Goal: Task Accomplishment & Management: Manage account settings

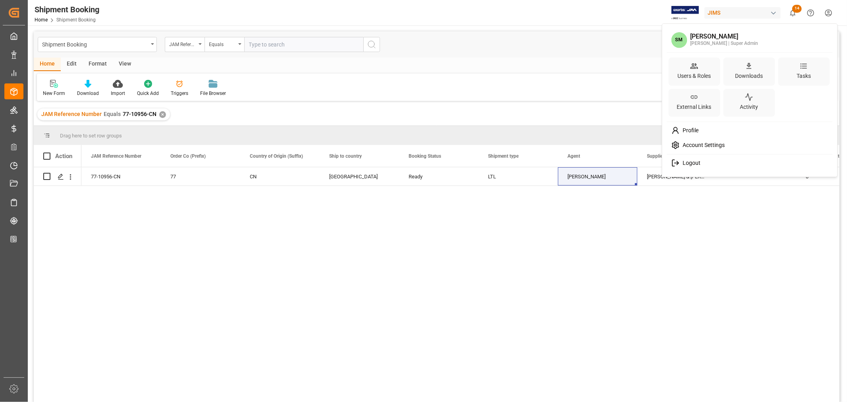
click at [829, 13] on html "Created by potrace 1.15, written by [PERSON_NAME] [DATE]-[DATE] Created by potr…" at bounding box center [423, 201] width 847 height 402
click at [692, 71] on div "Users & Roles" at bounding box center [694, 76] width 37 height 12
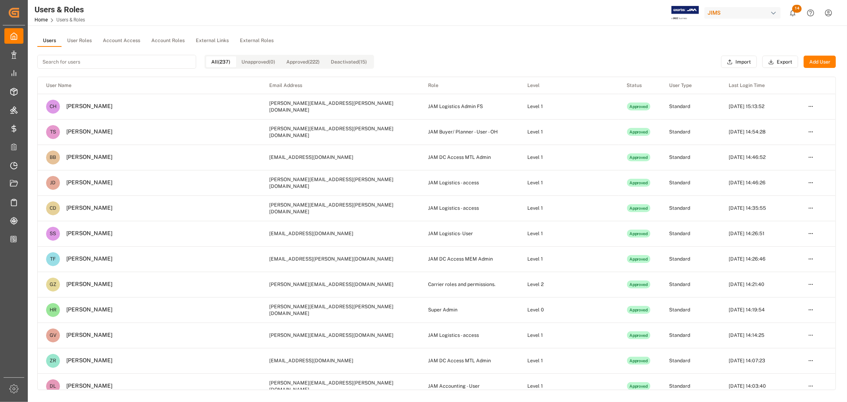
click at [77, 41] on button "User Roles" at bounding box center [80, 41] width 36 height 12
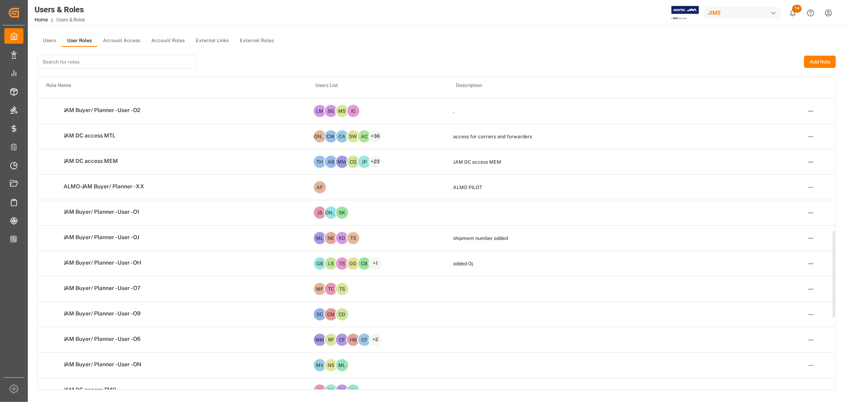
scroll to position [573, 0]
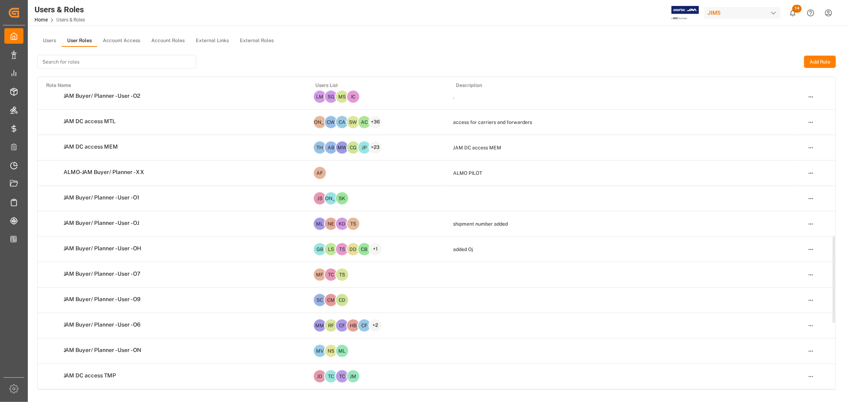
click at [812, 199] on html "Created by potrace 1.15, written by [PERSON_NAME] [DATE]-[DATE] Created by potr…" at bounding box center [423, 201] width 847 height 402
click at [783, 212] on div "Edit" at bounding box center [794, 213] width 41 height 11
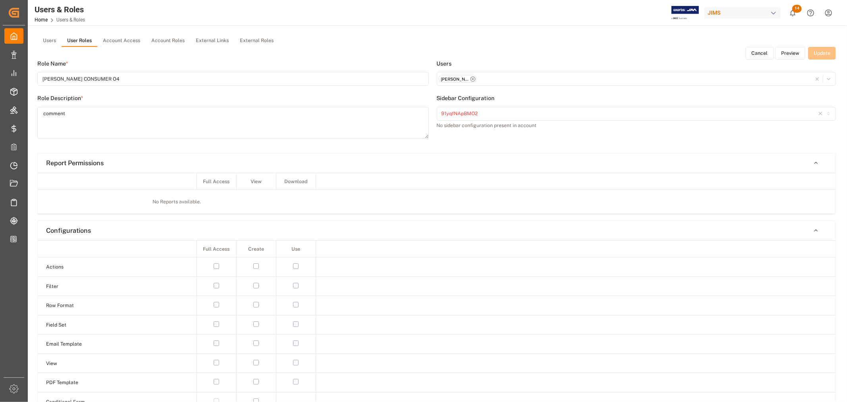
type input "JAM Buyer/ Planner - User - O1"
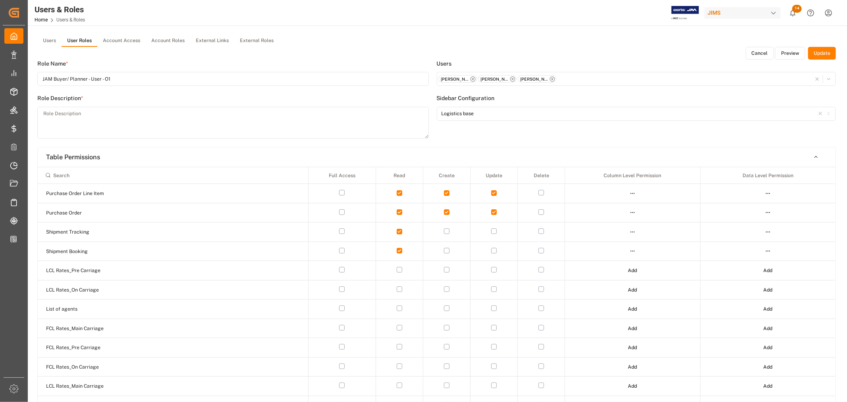
click at [800, 50] on button "Preview" at bounding box center [790, 53] width 30 height 13
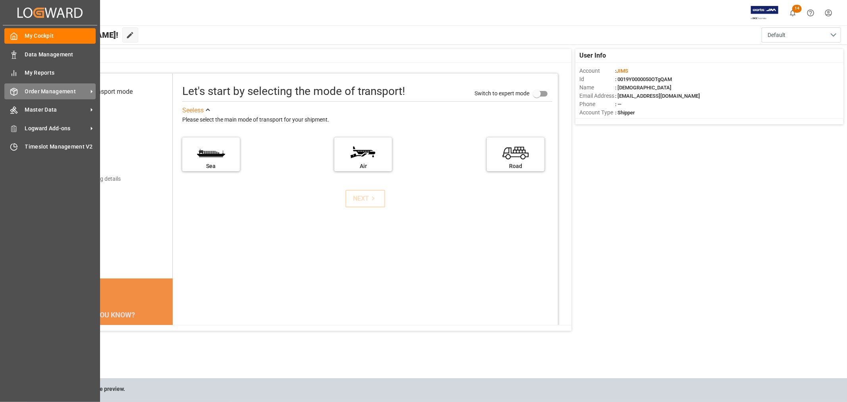
click at [49, 93] on span "Order Management" at bounding box center [56, 91] width 63 height 8
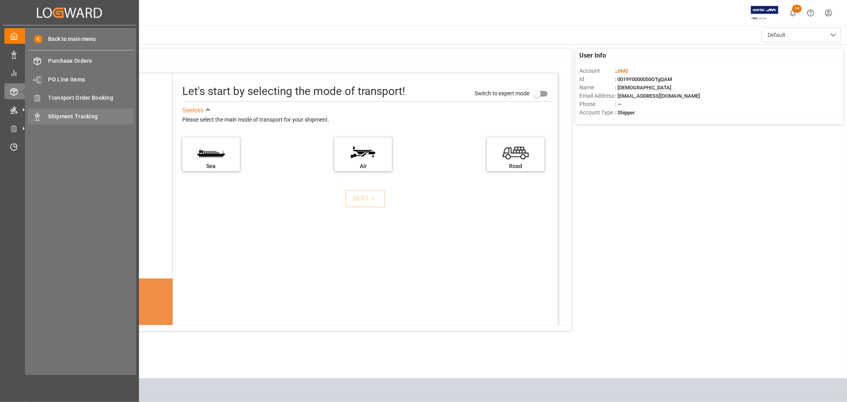
click at [78, 118] on span "Shipment Tracking" at bounding box center [90, 116] width 85 height 8
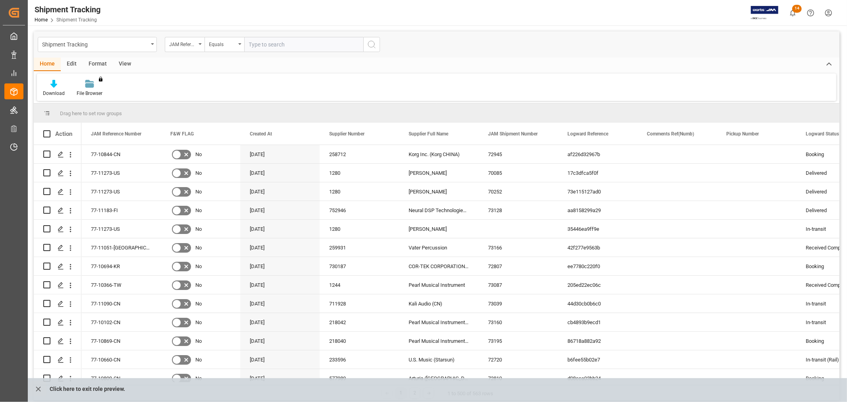
scroll to position [309, 0]
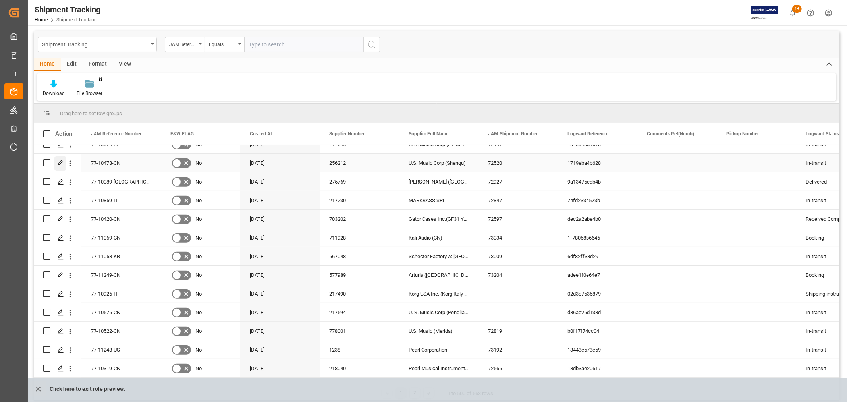
click at [60, 162] on icon "Press SPACE to select this row." at bounding box center [61, 163] width 6 height 6
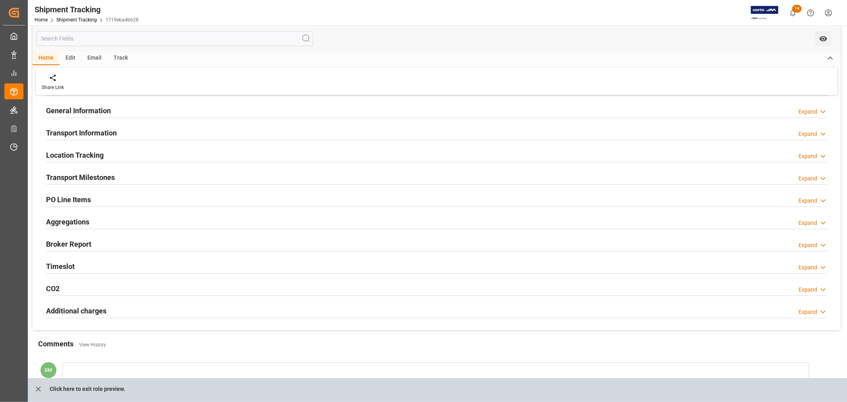
scroll to position [136, 0]
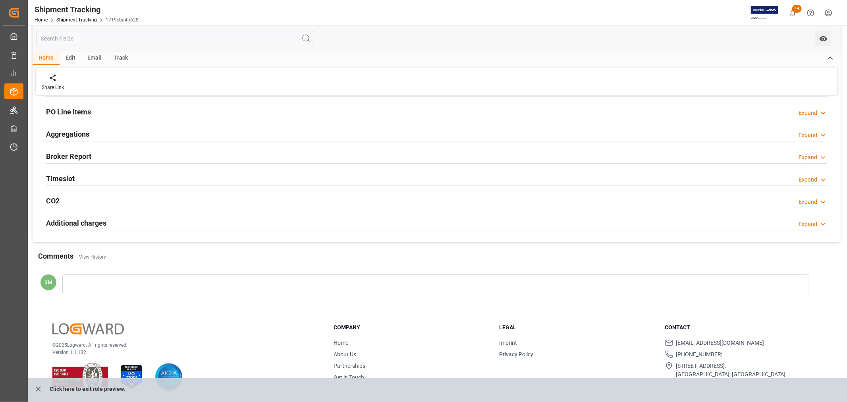
click at [76, 287] on div at bounding box center [435, 284] width 747 height 20
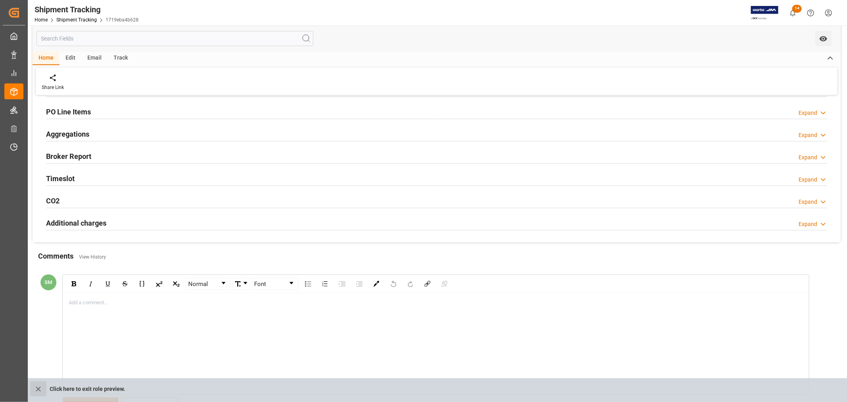
click at [36, 387] on icon "close role preview" at bounding box center [38, 389] width 8 height 8
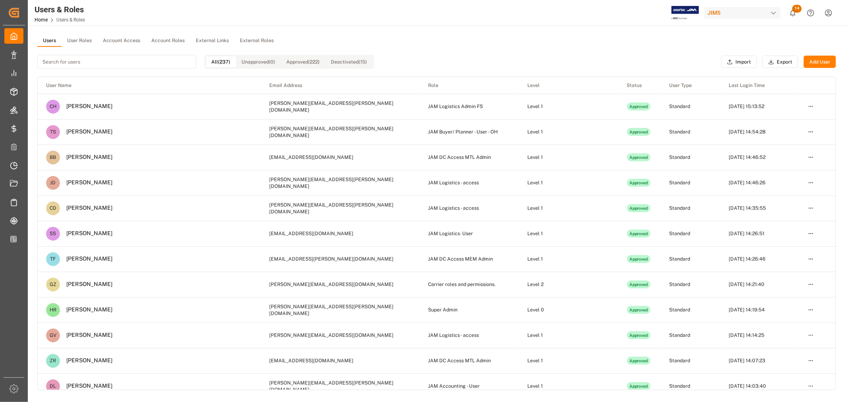
click at [76, 41] on button "User Roles" at bounding box center [80, 41] width 36 height 12
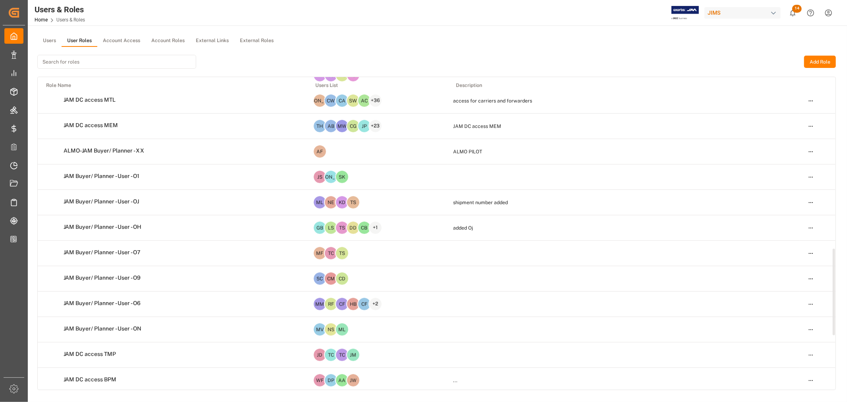
scroll to position [617, 0]
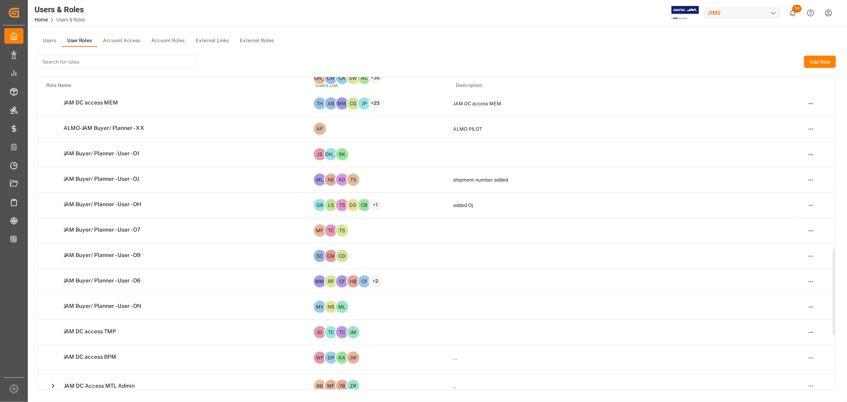
click at [812, 180] on html "Created by potrace 1.15, written by [PERSON_NAME] [DATE]-[DATE] Created by potr…" at bounding box center [423, 201] width 847 height 402
click at [794, 196] on div "Edit" at bounding box center [794, 194] width 41 height 11
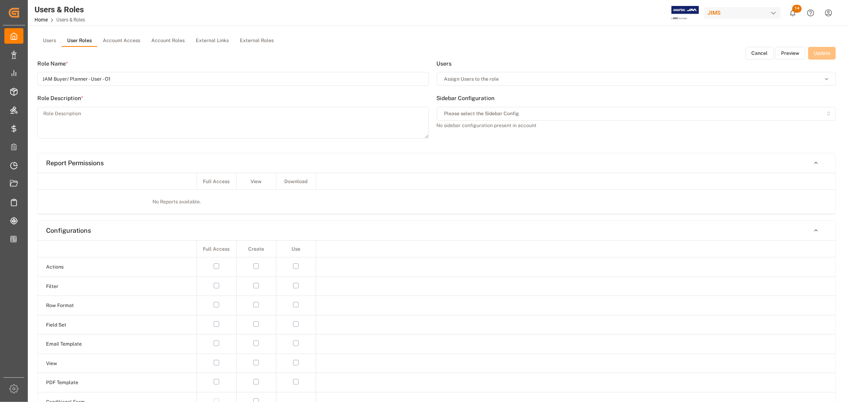
type input "JAM Buyer/ Planner - User - OJ"
type textarea "shipment number added"
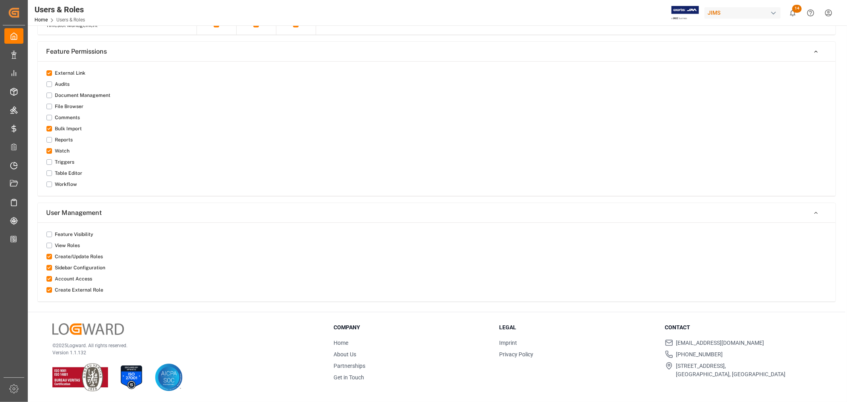
scroll to position [827, 0]
click at [48, 116] on button "button" at bounding box center [49, 117] width 6 height 6
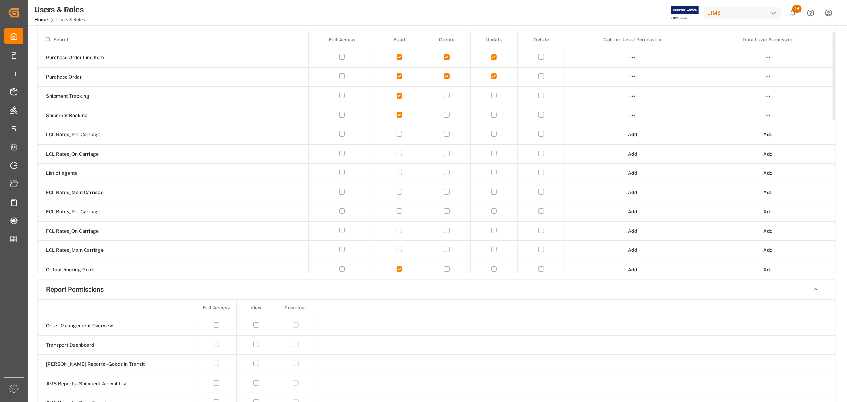
scroll to position [0, 0]
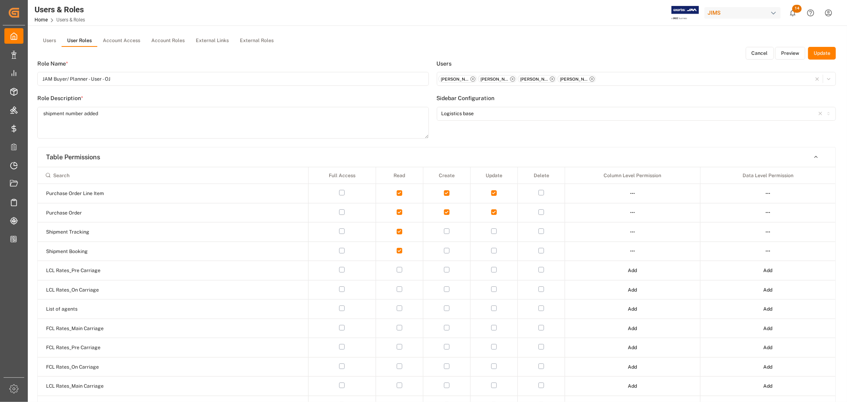
click at [820, 53] on button "Update" at bounding box center [822, 53] width 28 height 13
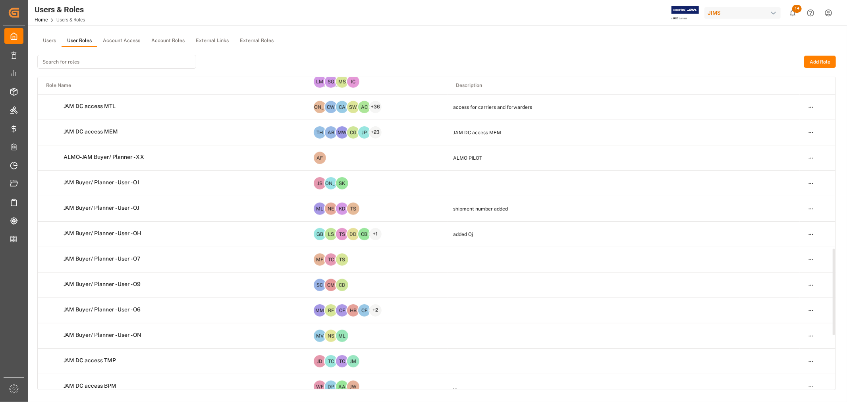
scroll to position [617, 0]
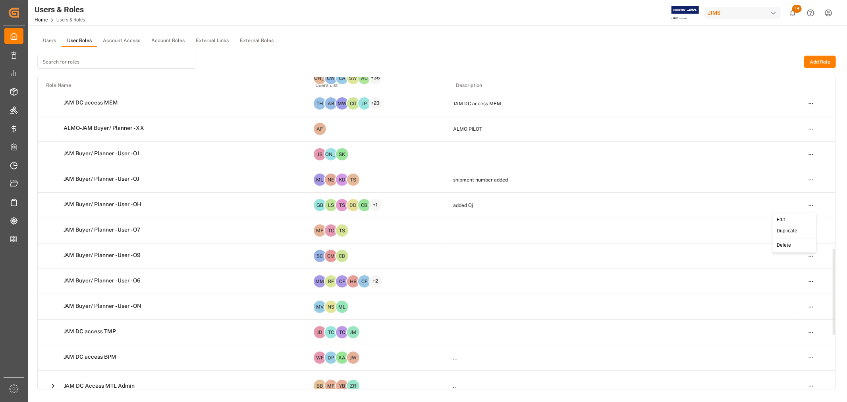
click at [810, 205] on html "Created by potrace 1.15, written by [PERSON_NAME] [DATE]-[DATE] Created by potr…" at bounding box center [423, 201] width 847 height 402
click at [781, 218] on div "Edit" at bounding box center [794, 219] width 41 height 11
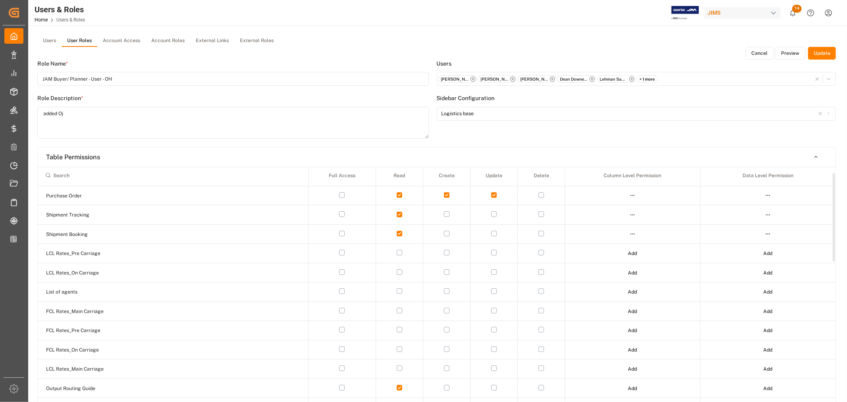
scroll to position [15, 0]
click at [789, 52] on button "Preview" at bounding box center [790, 53] width 30 height 13
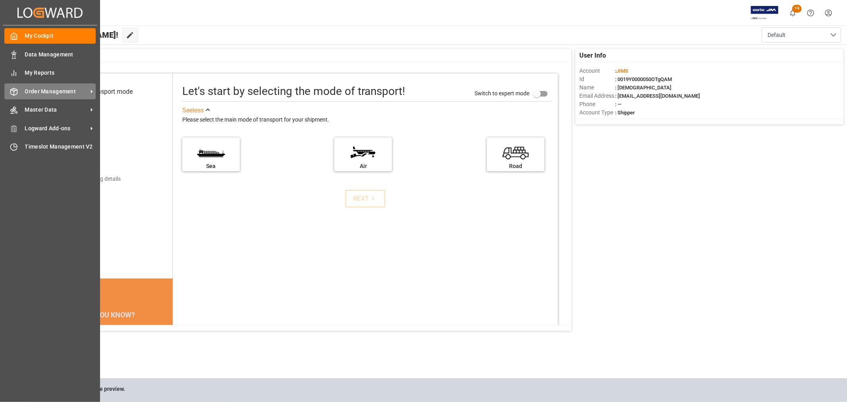
click at [46, 93] on span "Order Management" at bounding box center [56, 91] width 63 height 8
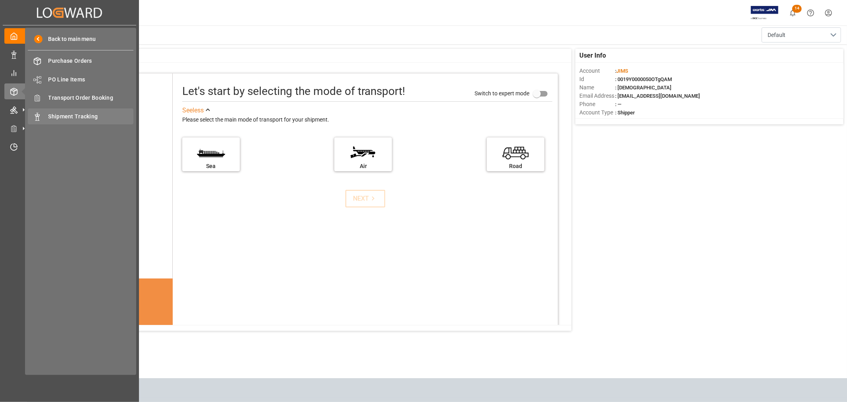
click at [80, 114] on span "Shipment Tracking" at bounding box center [90, 116] width 85 height 8
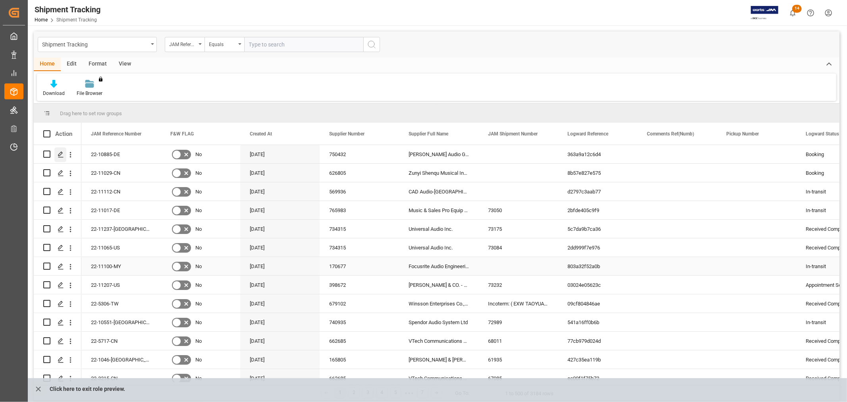
click at [61, 151] on icon "Press SPACE to select this row." at bounding box center [61, 154] width 6 height 6
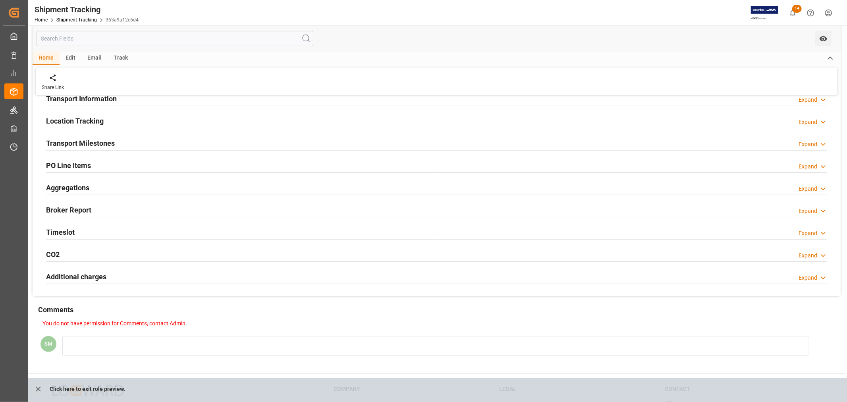
scroll to position [144, 0]
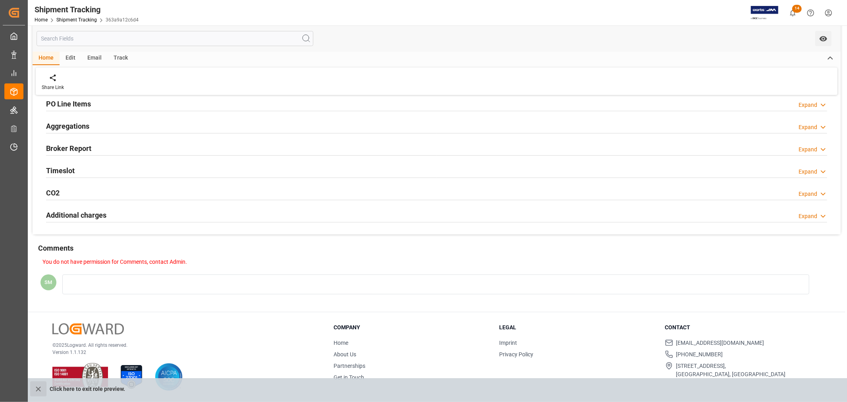
click at [37, 389] on icon "close role preview" at bounding box center [38, 389] width 8 height 8
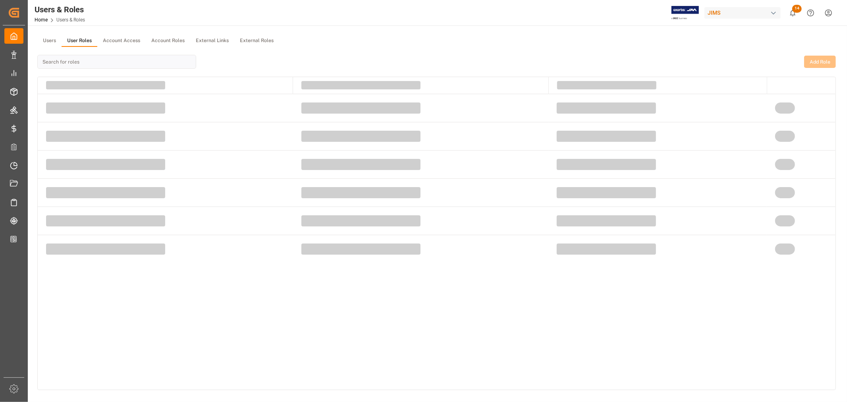
click at [81, 41] on button "User Roles" at bounding box center [80, 41] width 36 height 12
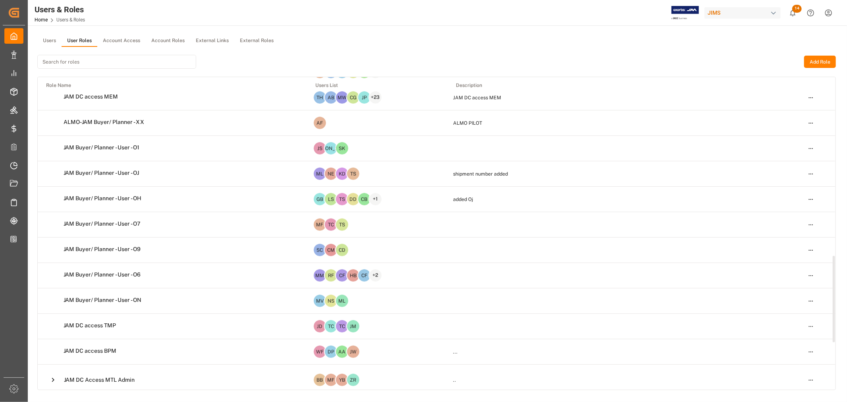
scroll to position [617, 0]
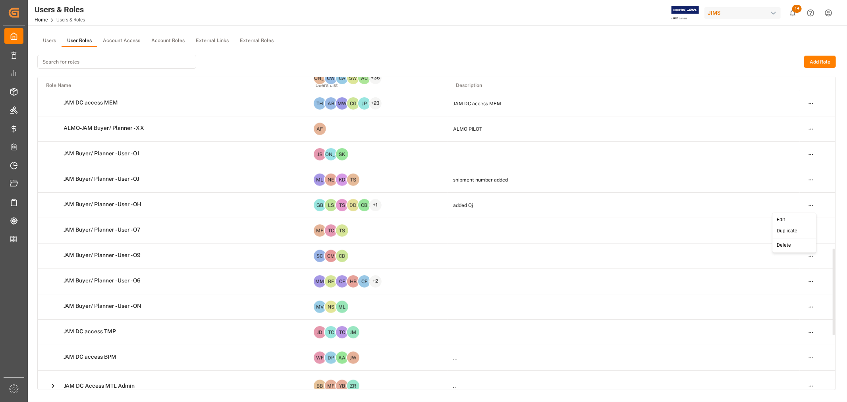
click at [811, 205] on html "Created by potrace 1.15, written by [PERSON_NAME] [DATE]-[DATE] Created by potr…" at bounding box center [423, 201] width 847 height 402
click at [778, 221] on div "Edit" at bounding box center [794, 219] width 41 height 11
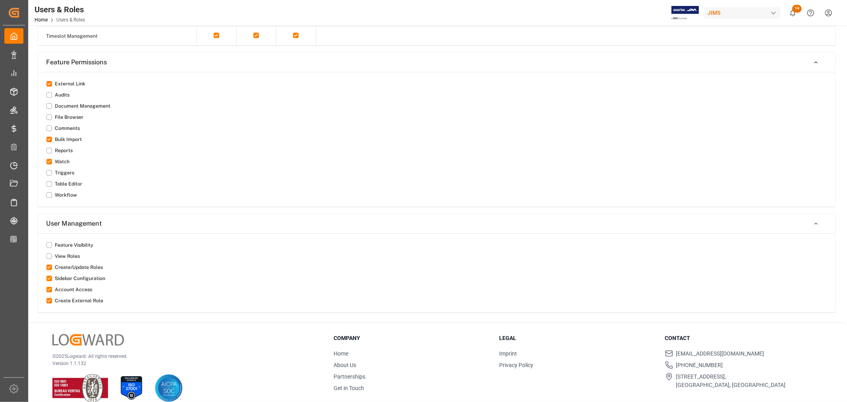
scroll to position [827, 0]
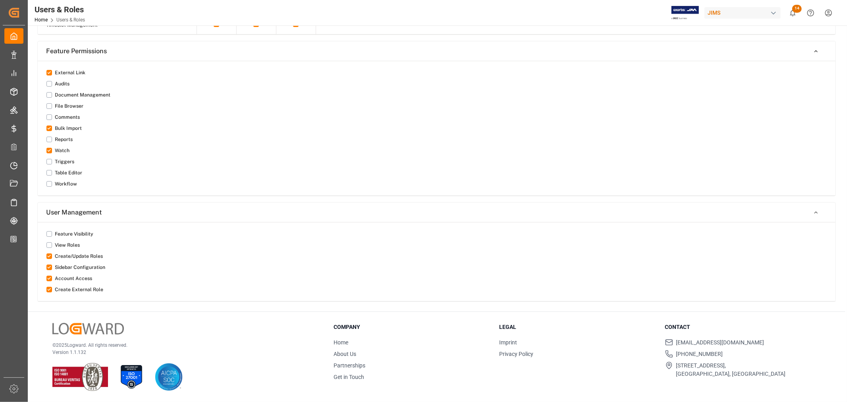
click at [50, 117] on button "button" at bounding box center [49, 117] width 6 height 6
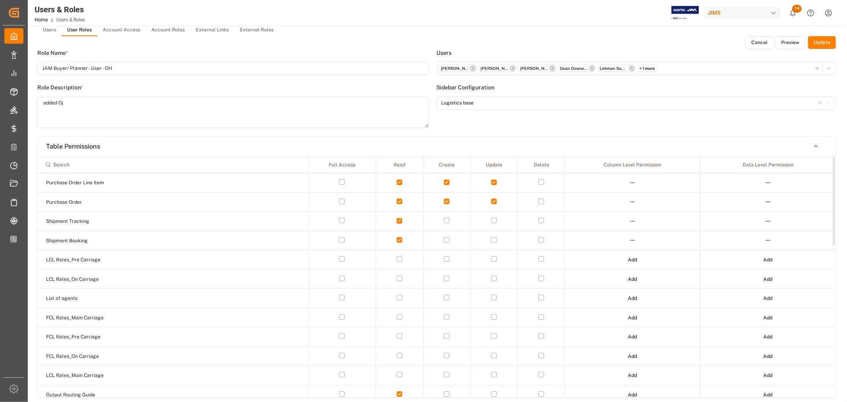
scroll to position [0, 0]
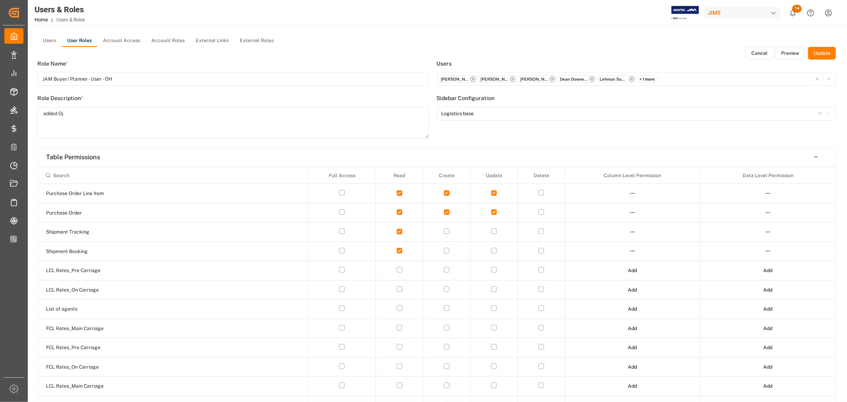
click at [819, 56] on button "Update" at bounding box center [822, 53] width 28 height 13
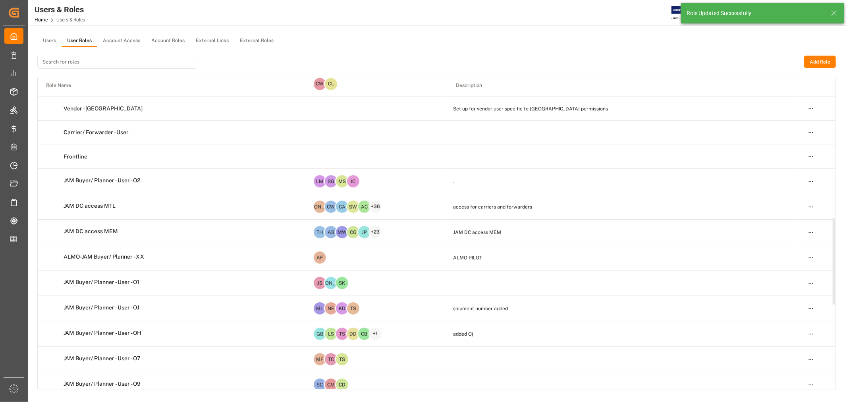
scroll to position [617, 0]
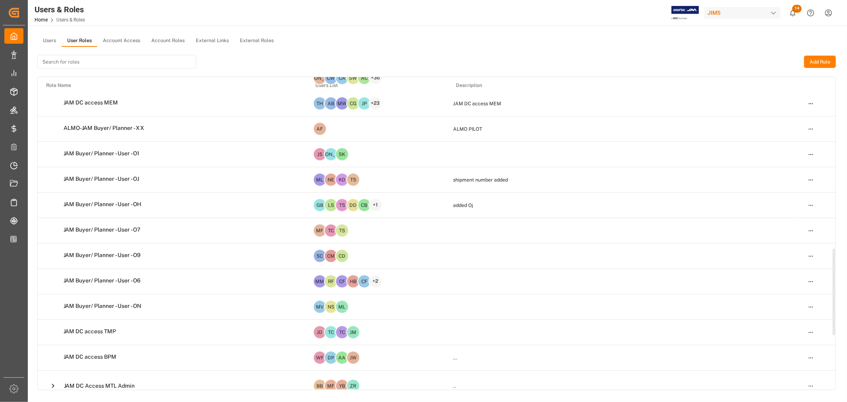
click at [808, 231] on html "Created by potrace 1.15, written by [PERSON_NAME] [DATE]-[DATE] Created by potr…" at bounding box center [423, 201] width 847 height 402
click at [779, 248] on div "Edit" at bounding box center [794, 245] width 41 height 11
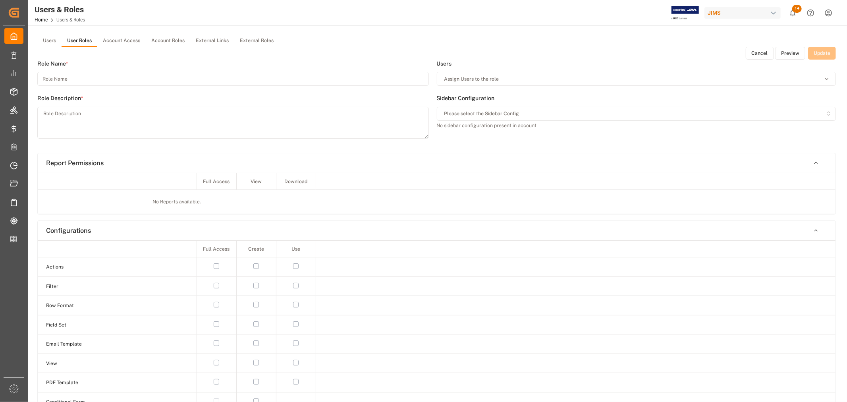
type input "JAM Buyer/ Planner - User - O7"
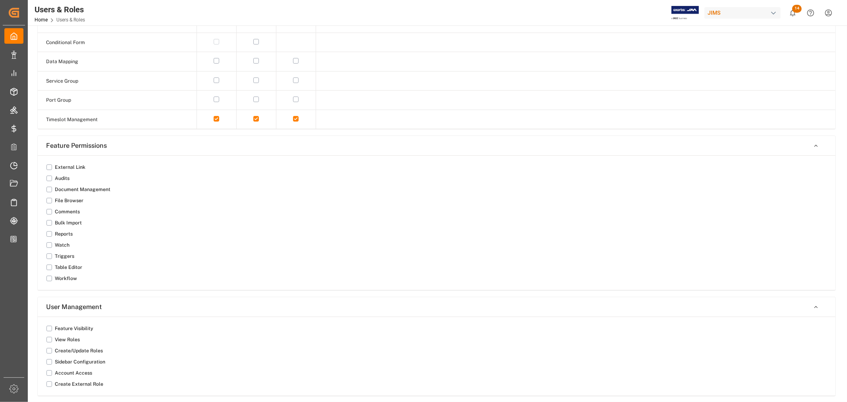
scroll to position [827, 0]
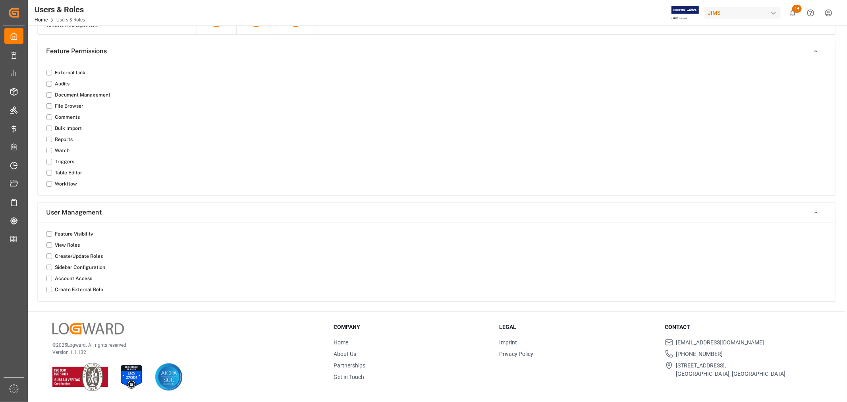
click at [50, 118] on button "button" at bounding box center [49, 117] width 6 height 6
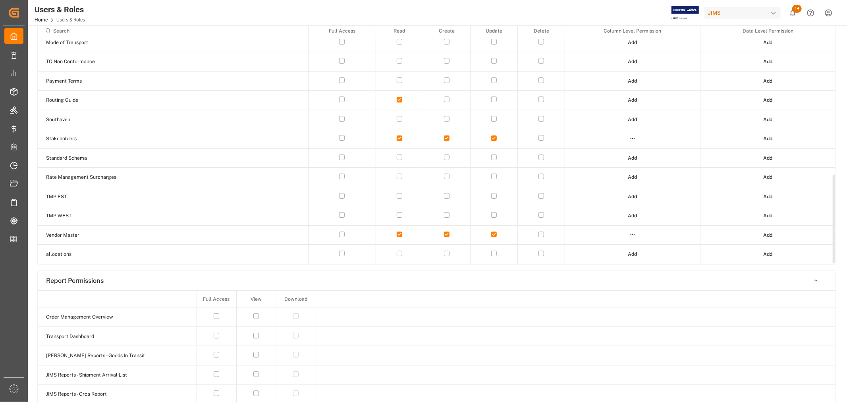
scroll to position [0, 0]
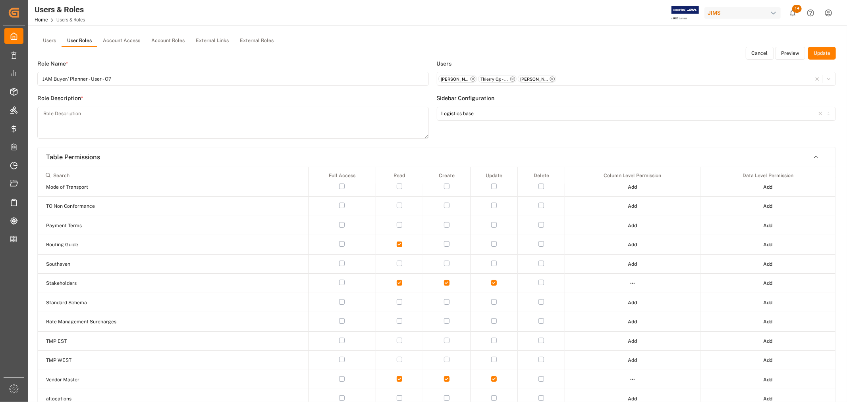
click at [819, 52] on button "Update" at bounding box center [822, 53] width 28 height 13
click at [66, 108] on textarea at bounding box center [233, 123] width 392 height 32
type textarea "."
click at [822, 54] on button "Update" at bounding box center [822, 53] width 28 height 13
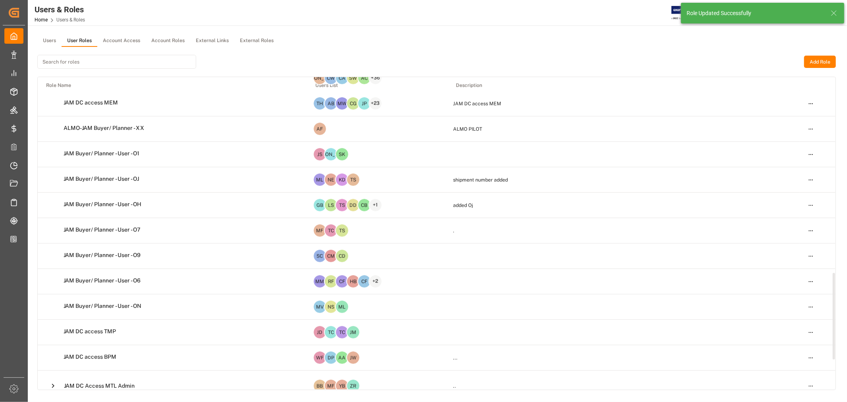
scroll to position [750, 0]
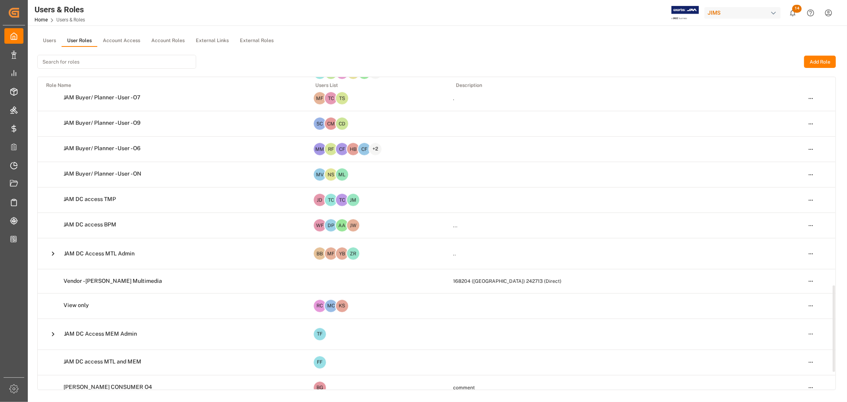
click at [810, 125] on html "Created by potrace 1.15, written by [PERSON_NAME] [DATE]-[DATE] Created by potr…" at bounding box center [423, 201] width 847 height 402
click at [778, 139] on div "Edit" at bounding box center [794, 138] width 41 height 11
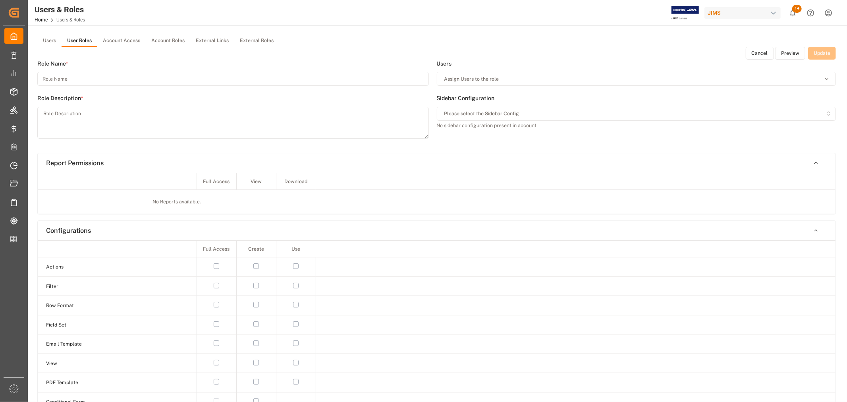
type input "JAM Buyer/ Planner - User - O9"
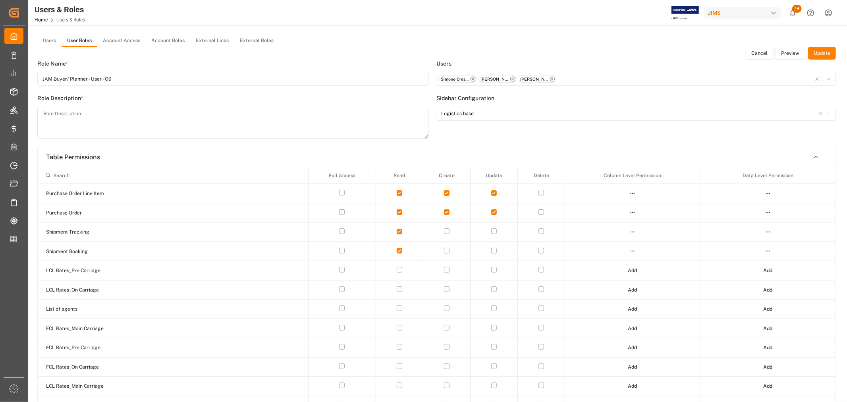
click at [768, 54] on button "Cancel" at bounding box center [760, 53] width 28 height 13
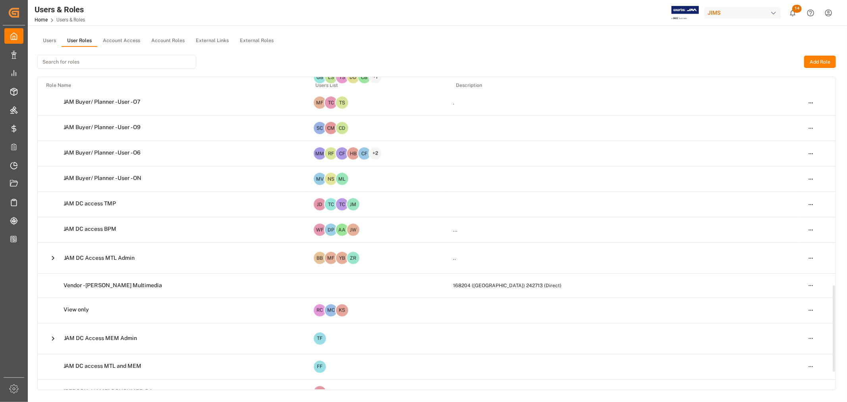
scroll to position [750, 0]
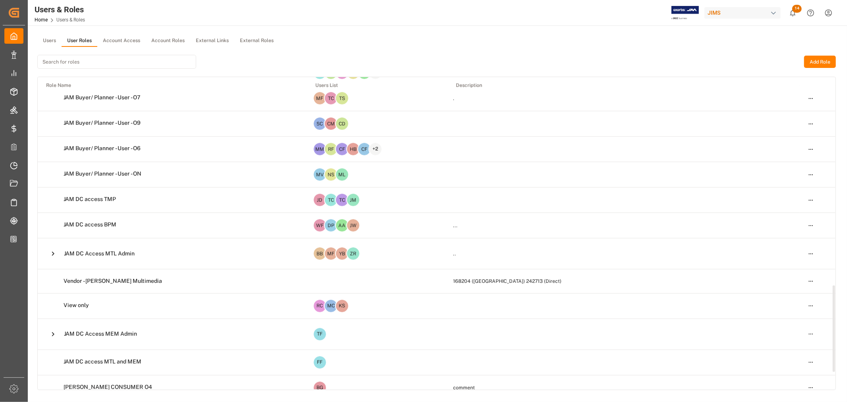
click at [808, 149] on html "Created by potrace 1.15, written by [PERSON_NAME] [DATE]-[DATE] Created by potr…" at bounding box center [423, 201] width 847 height 402
click at [781, 163] on div "Edit" at bounding box center [794, 163] width 41 height 11
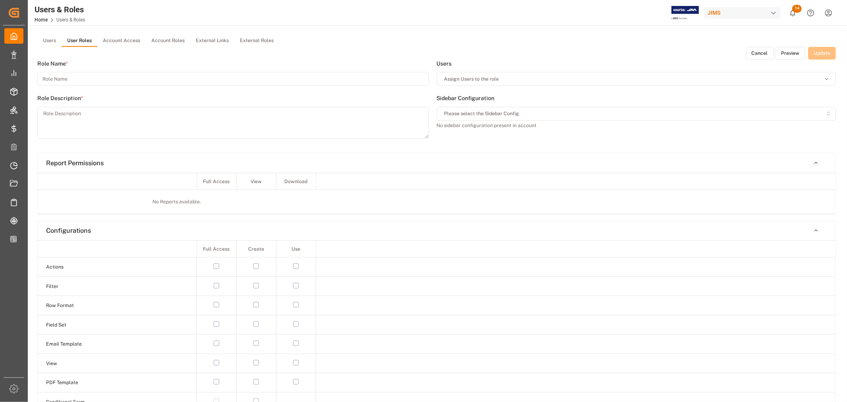
type input "JAM Buyer/ Planner - User - O6"
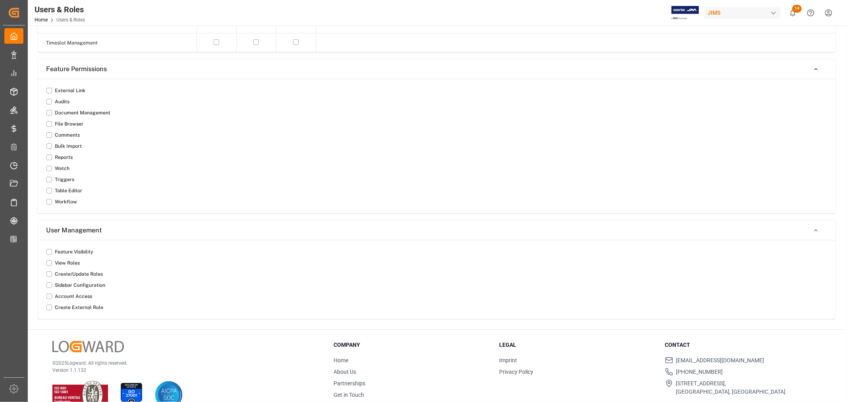
scroll to position [827, 0]
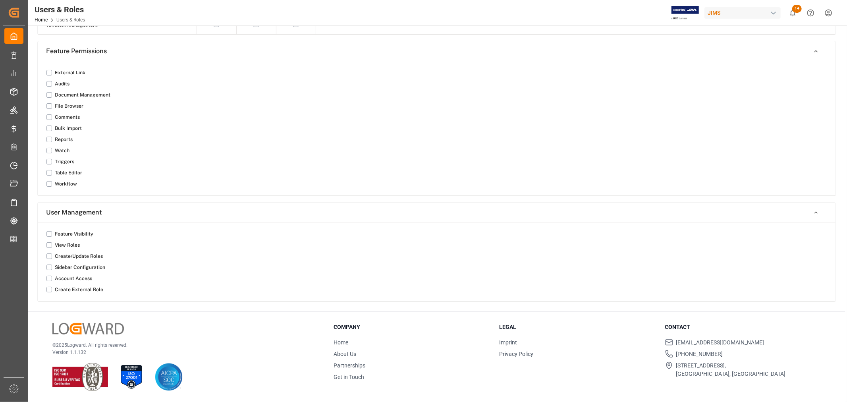
click at [46, 116] on button "button" at bounding box center [49, 117] width 6 height 6
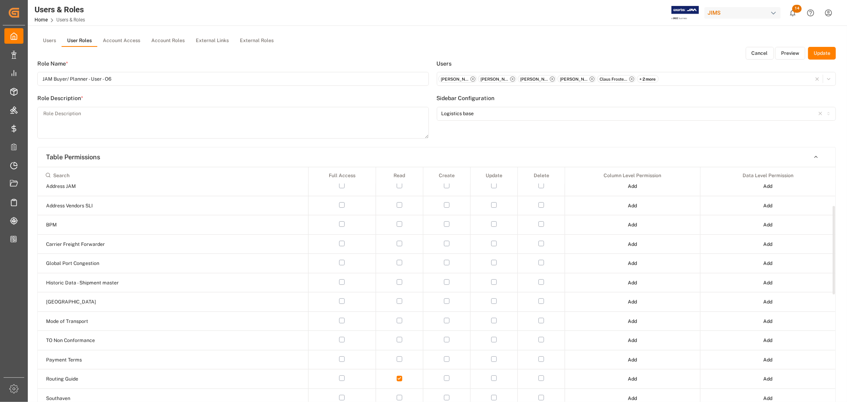
scroll to position [103, 0]
click at [826, 54] on button "Update" at bounding box center [822, 53] width 28 height 13
click at [111, 118] on textarea at bounding box center [233, 123] width 392 height 32
type textarea "."
click at [818, 54] on button "Update" at bounding box center [822, 53] width 28 height 13
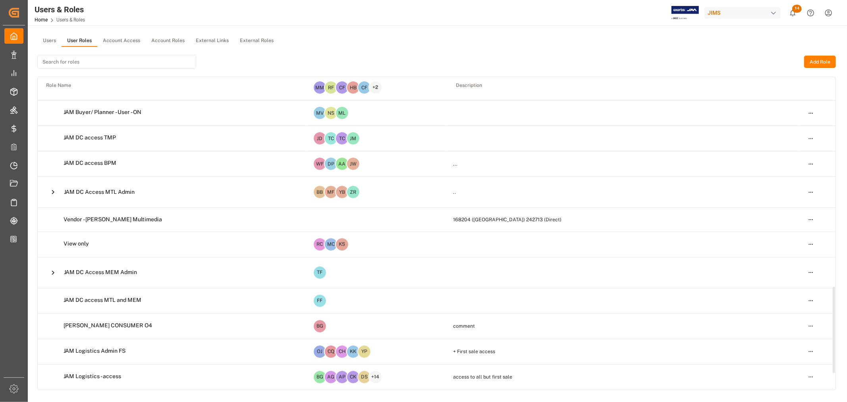
scroll to position [680, 0]
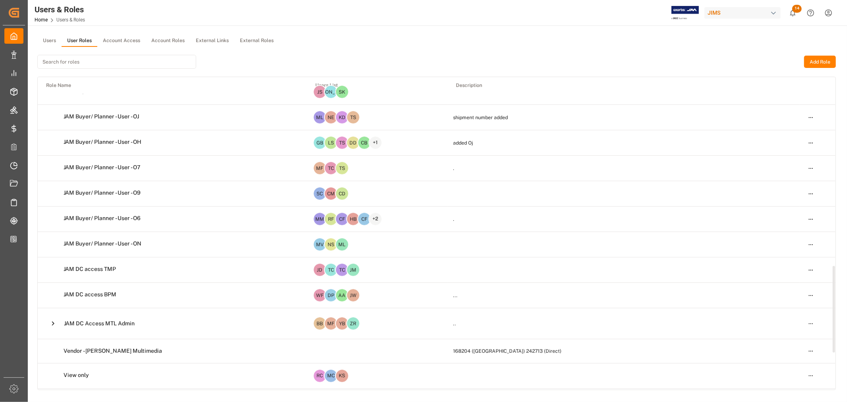
click at [813, 220] on html "Created by potrace 1.15, written by [PERSON_NAME] [DATE]-[DATE] Created by potr…" at bounding box center [423, 201] width 847 height 402
click at [781, 233] on div "Edit" at bounding box center [794, 234] width 41 height 11
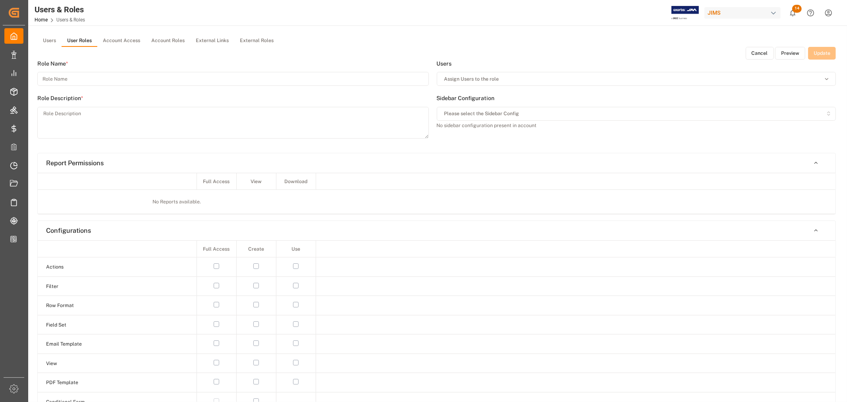
type input "JAM Buyer/ Planner - User - O6"
type textarea "."
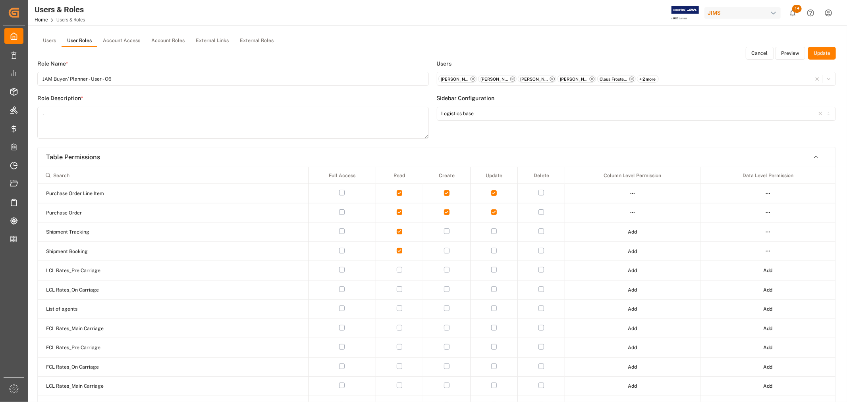
click at [789, 54] on button "Preview" at bounding box center [790, 53] width 30 height 13
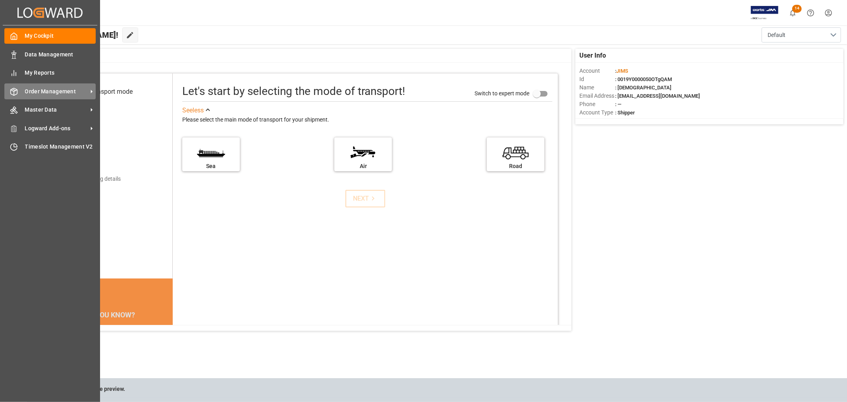
click at [46, 91] on span "Order Management" at bounding box center [56, 91] width 63 height 8
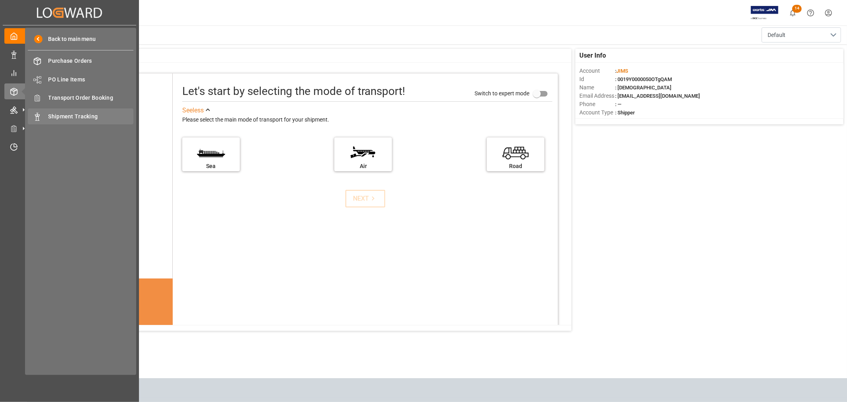
click at [82, 114] on span "Shipment Tracking" at bounding box center [90, 116] width 85 height 8
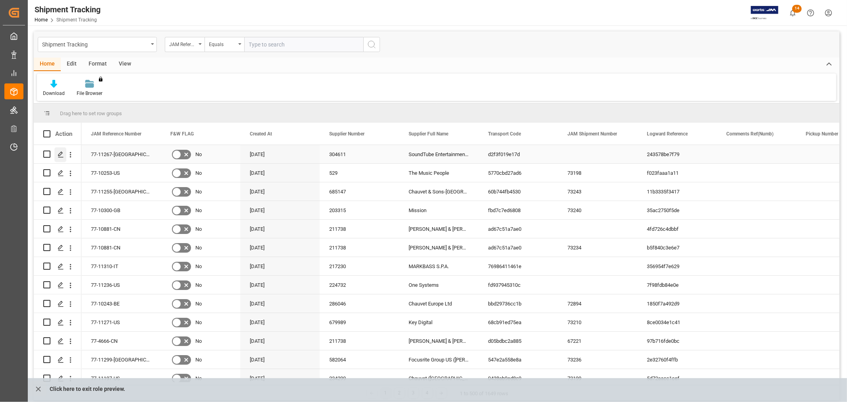
click at [58, 152] on icon "Press SPACE to select this row." at bounding box center [61, 154] width 6 height 6
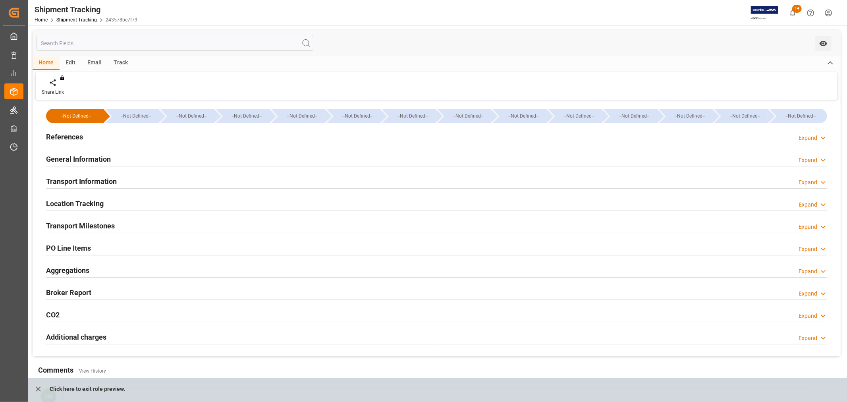
click at [62, 137] on h2 "References" at bounding box center [64, 136] width 37 height 11
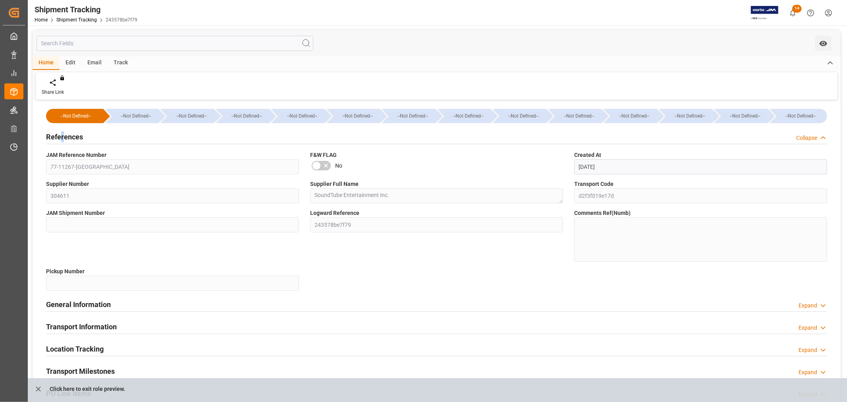
click at [62, 137] on h2 "References" at bounding box center [64, 136] width 37 height 11
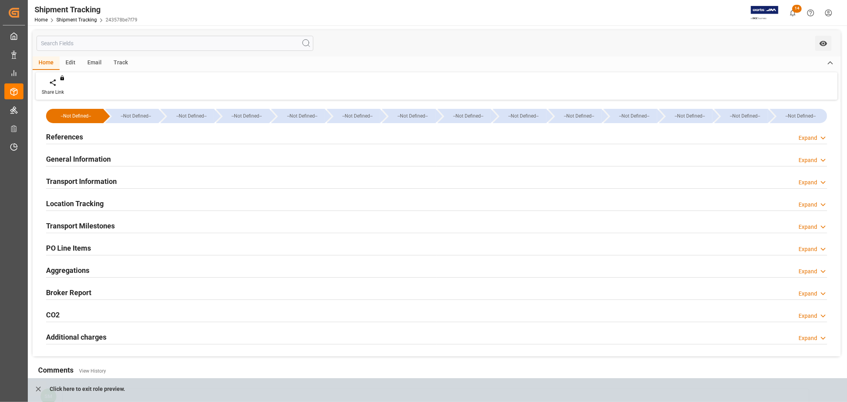
click at [78, 224] on h2 "Transport Milestones" at bounding box center [80, 225] width 69 height 11
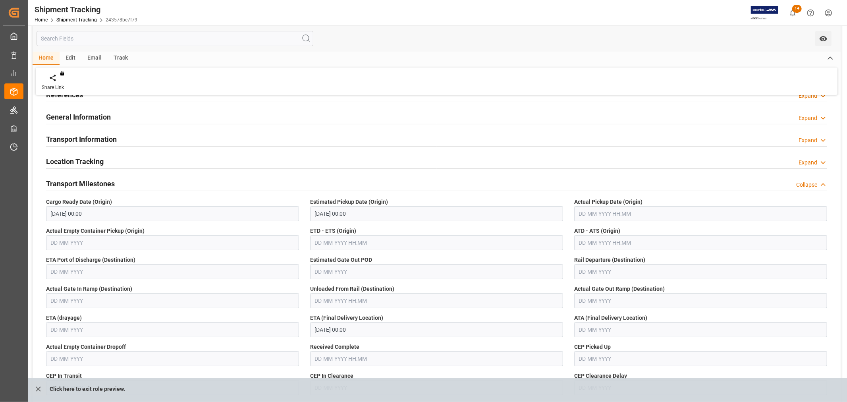
scroll to position [132, 0]
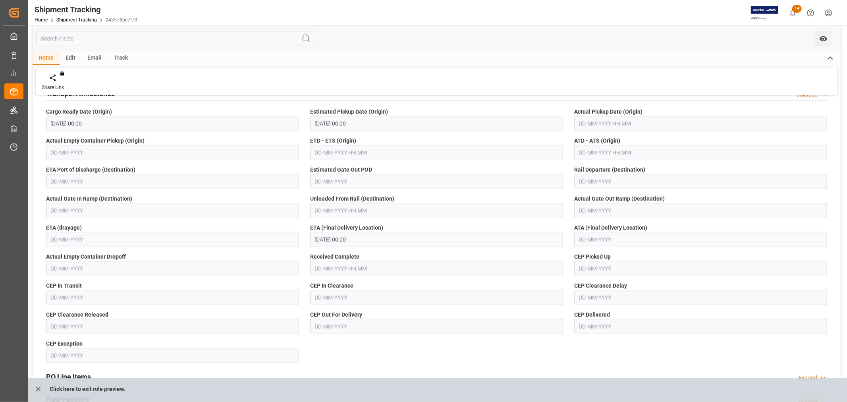
click at [331, 166] on span "Estimated Gate Out POD" at bounding box center [341, 170] width 62 height 8
click at [332, 141] on span "ETD - ETS (Origin)" at bounding box center [333, 141] width 46 height 8
click at [665, 139] on div "--Not Defined-- --Not Defined-- --Not Defined-- --Not Defined-- --Not Defined--…" at bounding box center [437, 227] width 808 height 515
click at [543, 282] on label "CEP In Clearance" at bounding box center [436, 286] width 253 height 8
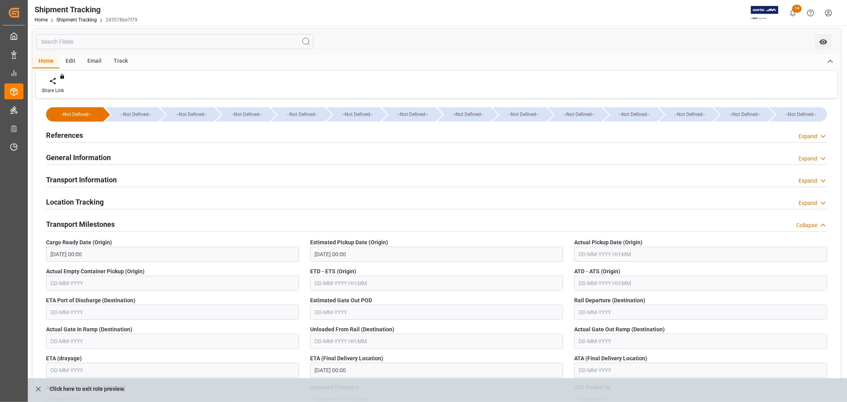
scroll to position [0, 0]
click at [34, 390] on icon "close role preview" at bounding box center [38, 389] width 8 height 8
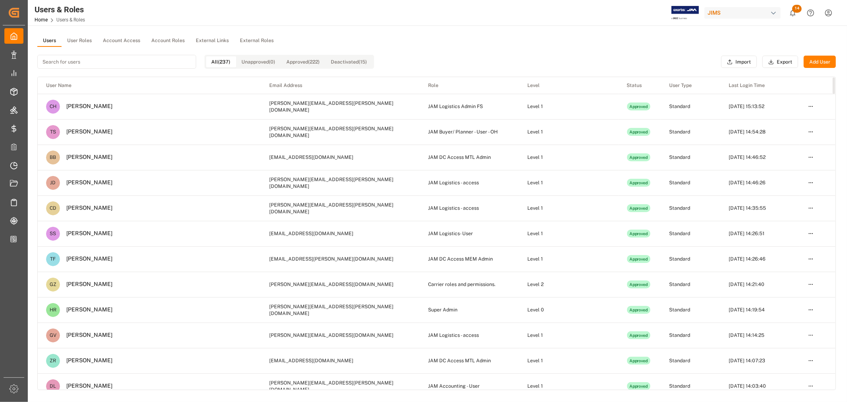
click at [72, 39] on button "User Roles" at bounding box center [80, 41] width 36 height 12
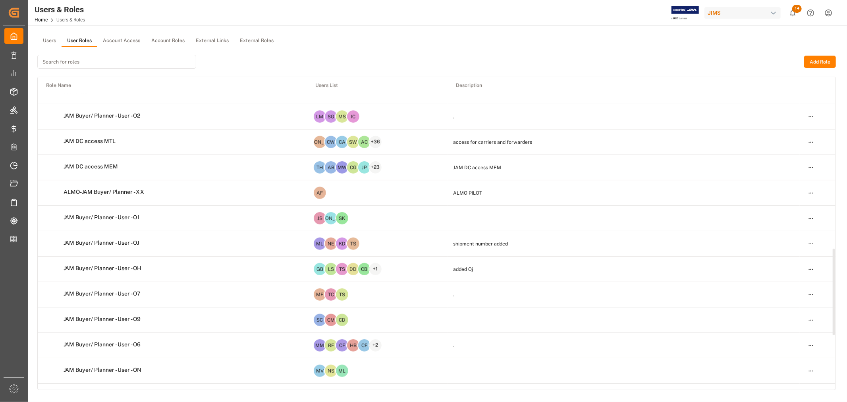
scroll to position [617, 0]
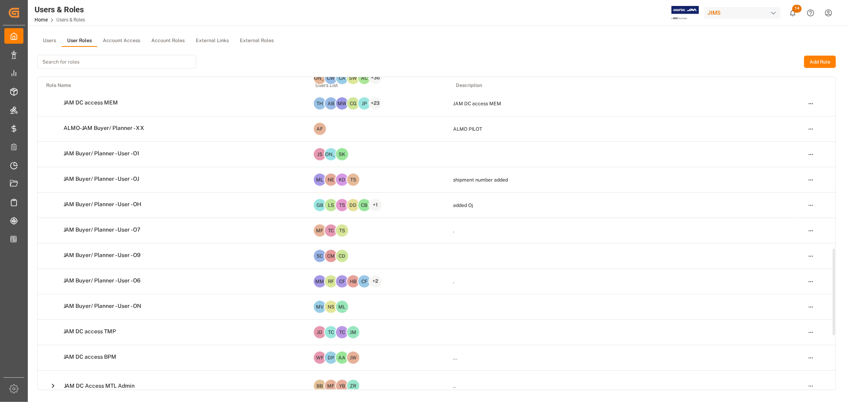
click at [811, 306] on html "Created by potrace 1.15, written by [PERSON_NAME] [DATE]-[DATE] Created by potr…" at bounding box center [423, 201] width 847 height 402
click at [781, 322] on div "Edit" at bounding box center [794, 321] width 41 height 11
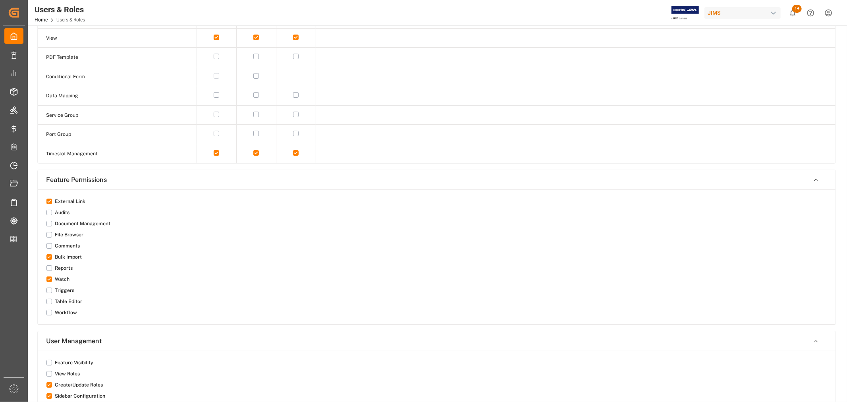
scroll to position [827, 0]
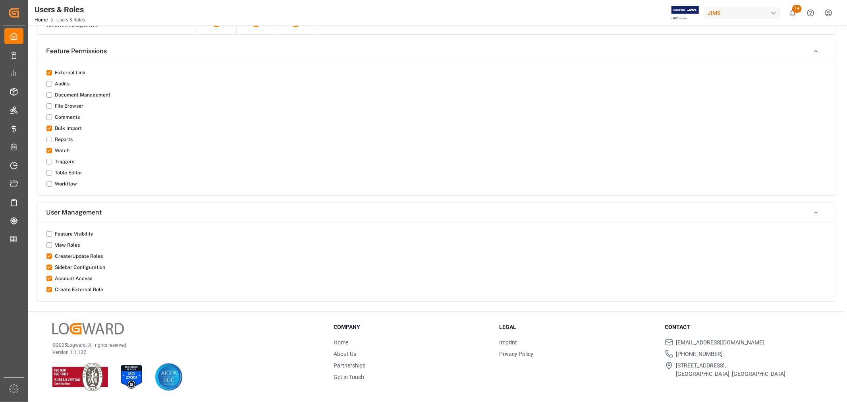
click at [50, 116] on button "button" at bounding box center [49, 117] width 6 height 6
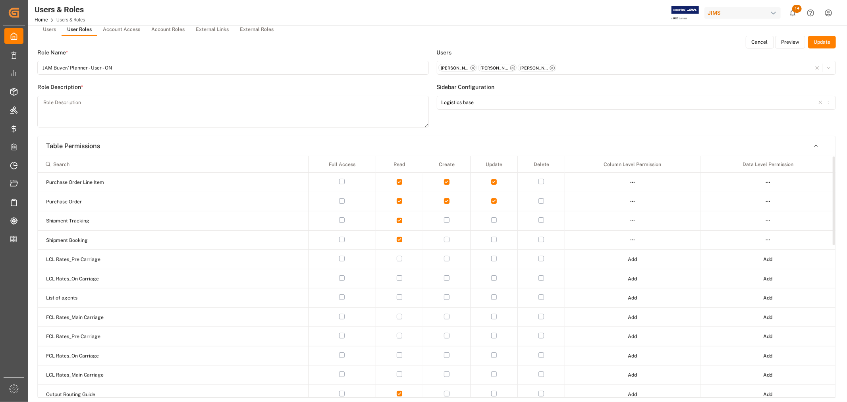
scroll to position [0, 0]
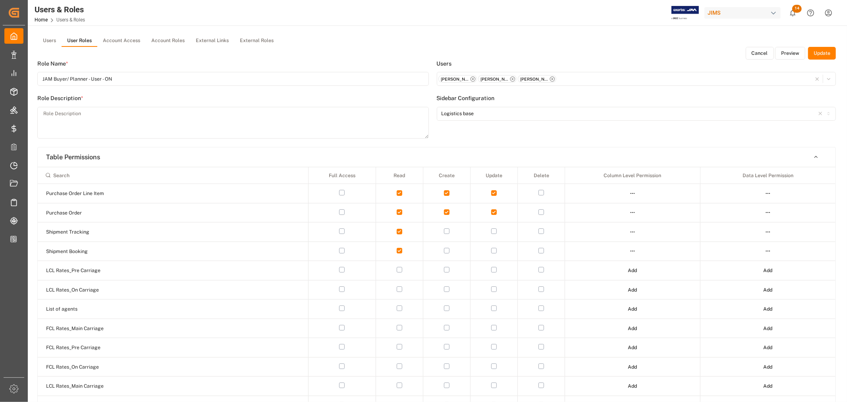
click at [822, 49] on button "Update" at bounding box center [822, 53] width 28 height 13
click at [70, 120] on textarea at bounding box center [233, 123] width 392 height 32
type textarea "."
click at [820, 48] on button "Update" at bounding box center [822, 53] width 28 height 13
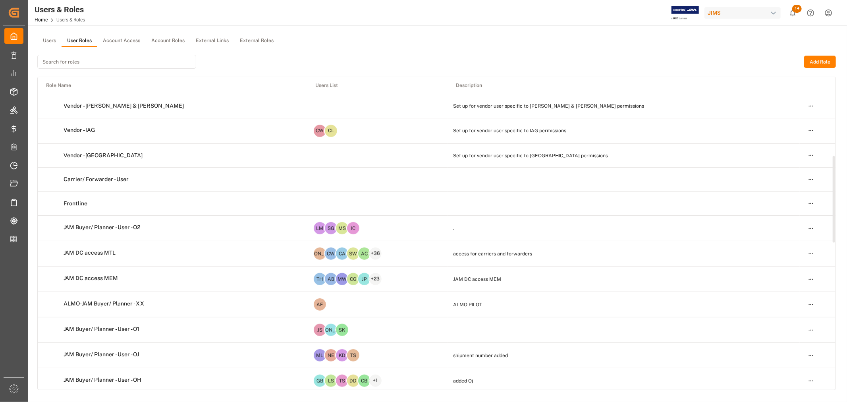
scroll to position [283, 0]
